Goal: Task Accomplishment & Management: Manage account settings

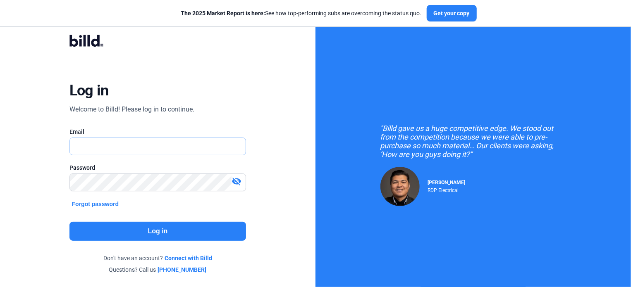
type input "[EMAIL_ADDRESS][DOMAIN_NAME]"
click at [197, 227] on button "Log in" at bounding box center [157, 231] width 177 height 19
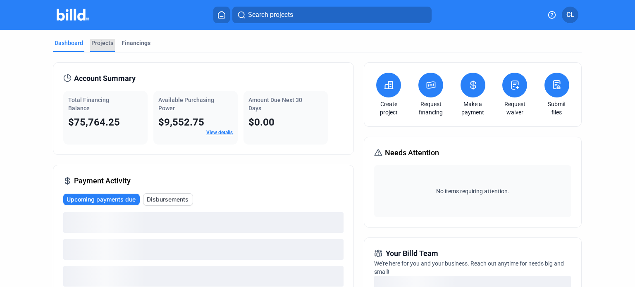
click at [91, 42] on div "Projects" at bounding box center [102, 43] width 22 height 8
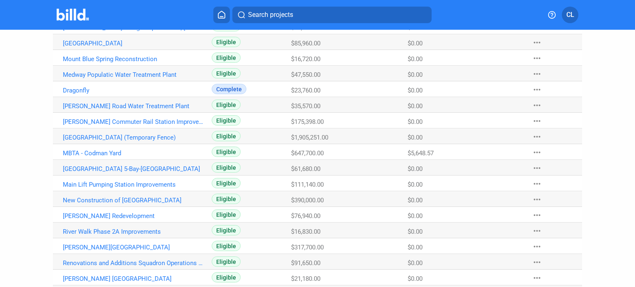
scroll to position [207, 0]
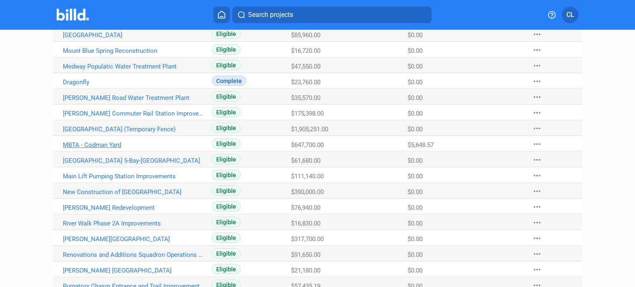
click at [111, 144] on link "MBTA - Codman Yard" at bounding box center [134, 144] width 143 height 7
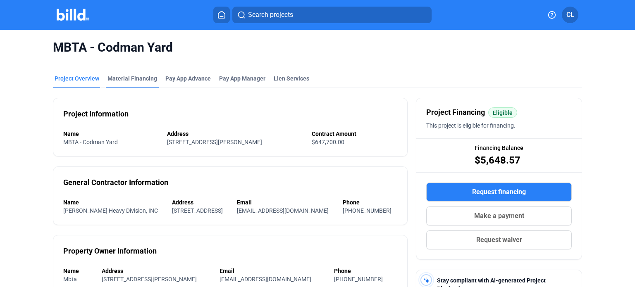
click at [127, 82] on div "Material Financing" at bounding box center [132, 78] width 50 height 8
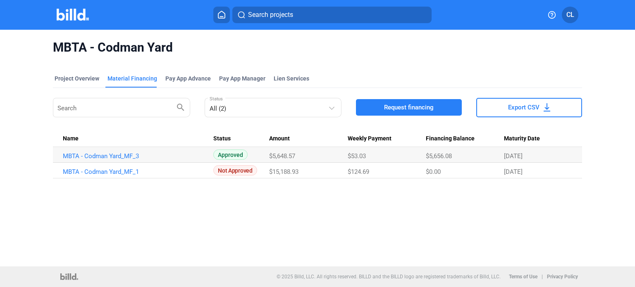
click at [17, 107] on div "MBTA - Codman Yard Project Overview Material Financing Pay App Advance Pay App …" at bounding box center [317, 148] width 635 height 237
